Goal: Entertainment & Leisure: Browse casually

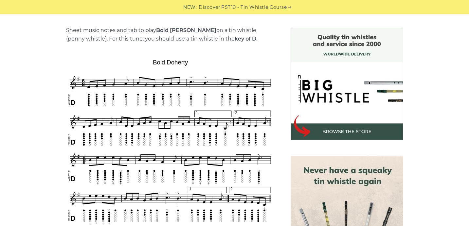
scroll to position [97, 0]
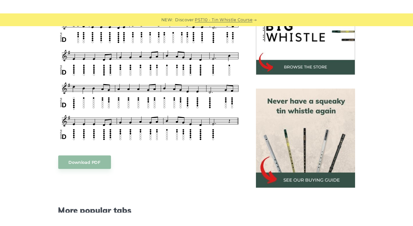
scroll to position [235, 0]
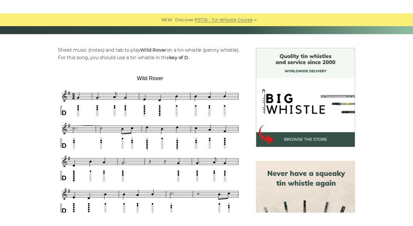
scroll to position [128, 0]
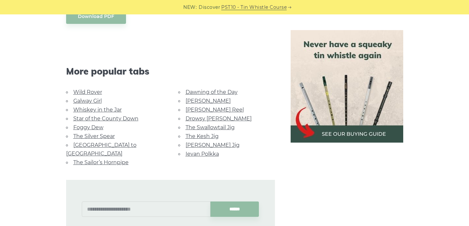
click at [117, 144] on link "Rocky Road to Dublin" at bounding box center [101, 149] width 70 height 15
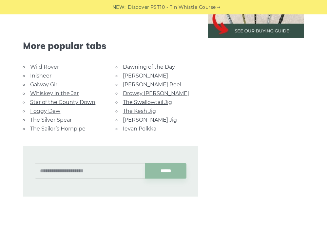
scroll to position [365, 0]
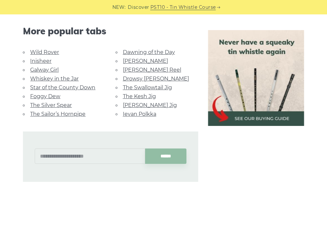
click at [137, 103] on link "[PERSON_NAME] Jig" at bounding box center [150, 105] width 54 height 6
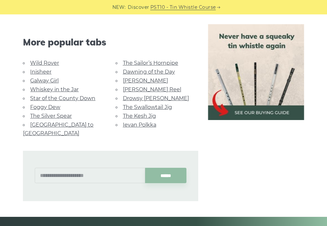
scroll to position [401, 0]
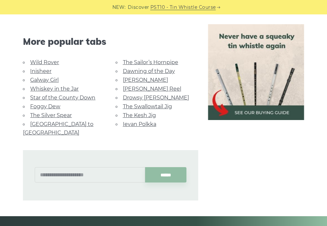
click at [45, 71] on link "Inisheer" at bounding box center [40, 71] width 21 height 6
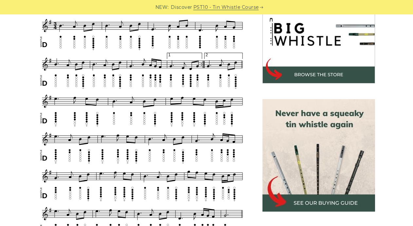
scroll to position [215, 0]
